Goal: Task Accomplishment & Management: Complete application form

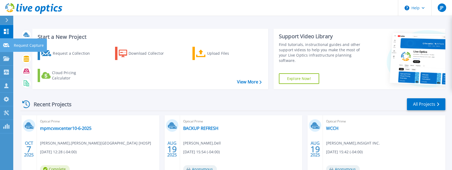
click at [5, 46] on icon at bounding box center [6, 45] width 6 height 4
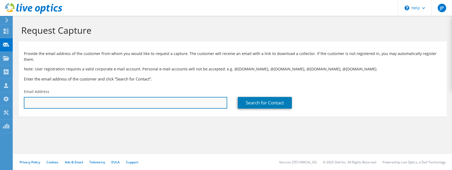
click at [47, 99] on input "text" at bounding box center [125, 103] width 203 height 12
paste input "[PERSON_NAME][EMAIL_ADDRESS][PERSON_NAME][DOMAIN_NAME]"
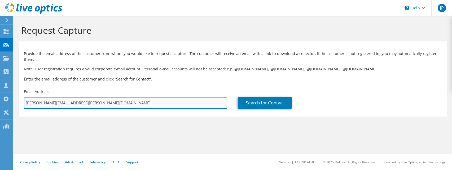
click at [84, 97] on input "[PERSON_NAME][EMAIL_ADDRESS][PERSON_NAME][DOMAIN_NAME]" at bounding box center [125, 103] width 203 height 12
type input "[PERSON_NAME][EMAIL_ADDRESS][PERSON_NAME][DOMAIN_NAME]"
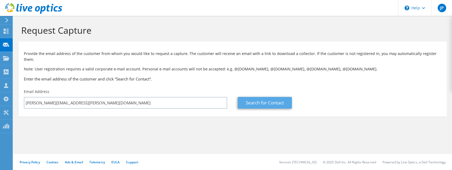
click at [254, 97] on link "Search for Contact" at bounding box center [265, 103] width 54 height 12
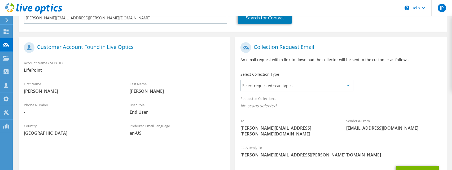
scroll to position [120, 0]
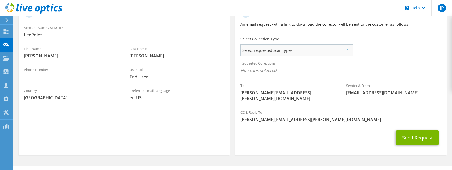
click at [296, 46] on span "Select requested scan types" at bounding box center [297, 50] width 112 height 11
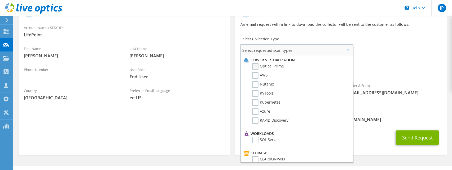
click at [257, 63] on label "Optical Prime" at bounding box center [268, 66] width 32 height 6
click at [0, 0] on input "Optical Prime" at bounding box center [0, 0] width 0 height 0
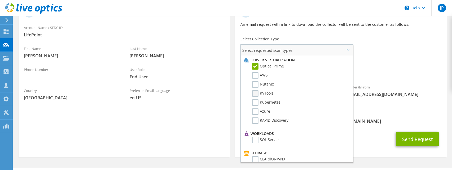
click at [255, 90] on label "RVTools" at bounding box center [262, 93] width 21 height 6
click at [0, 0] on input "RVTools" at bounding box center [0, 0] width 0 height 0
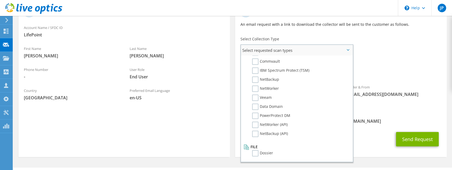
scroll to position [121, 0]
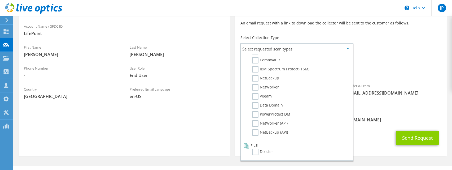
click at [421, 130] on button "Send Request" at bounding box center [417, 137] width 43 height 14
